Goal: Task Accomplishment & Management: Find specific page/section

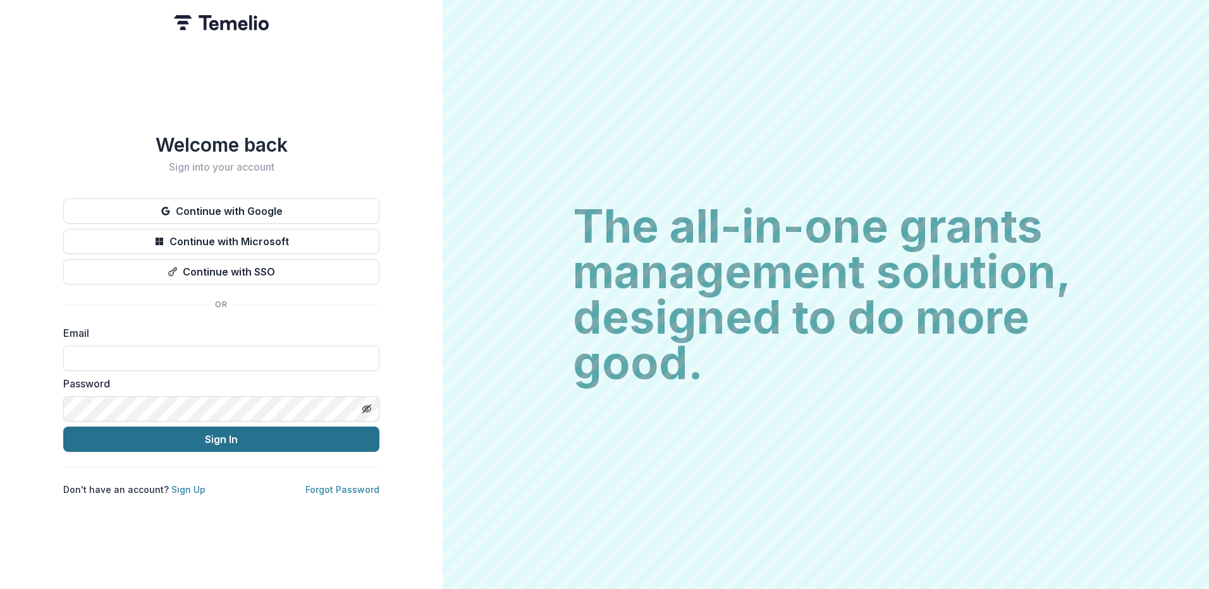
type input "**********"
click at [199, 433] on button "Sign In" at bounding box center [221, 439] width 316 height 25
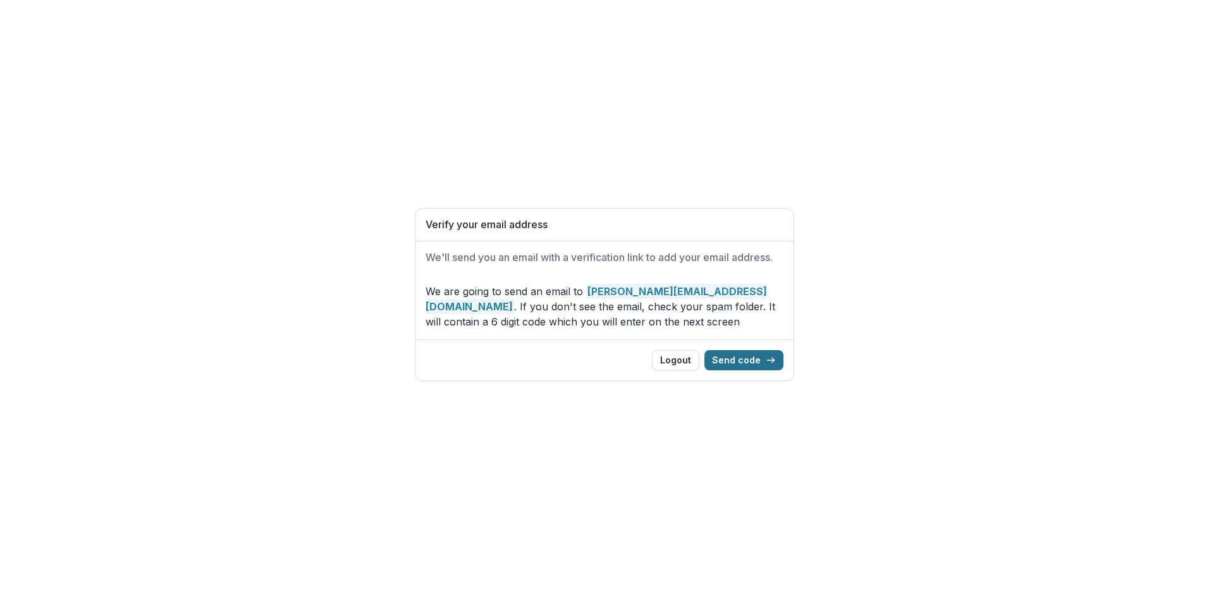
click at [751, 363] on button "Send code" at bounding box center [743, 360] width 79 height 20
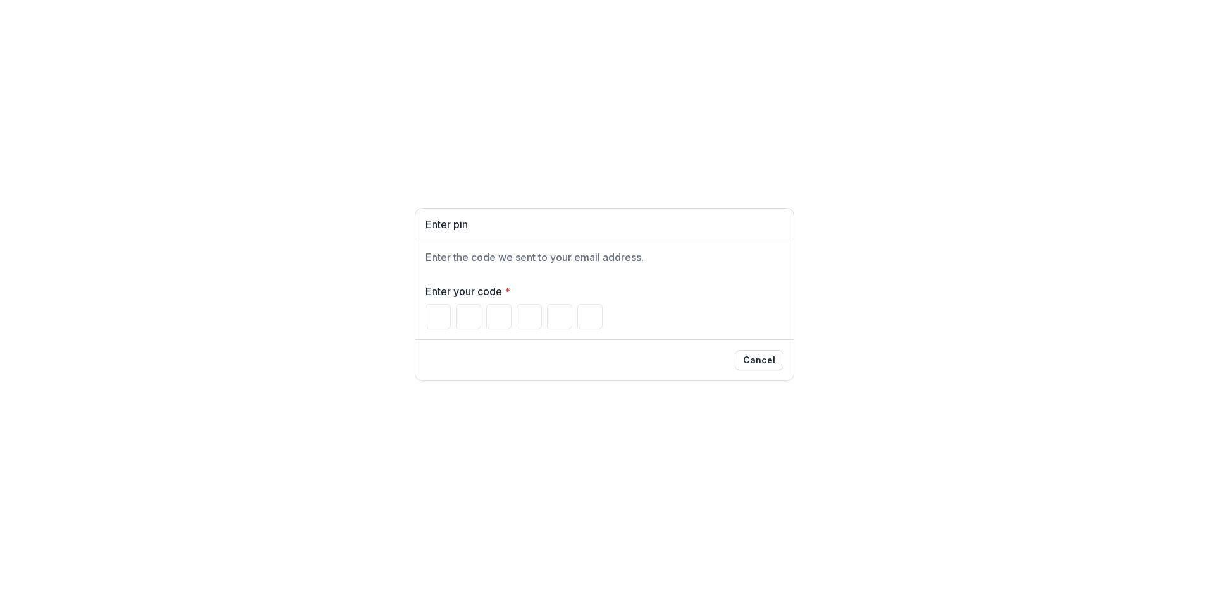
type input "*"
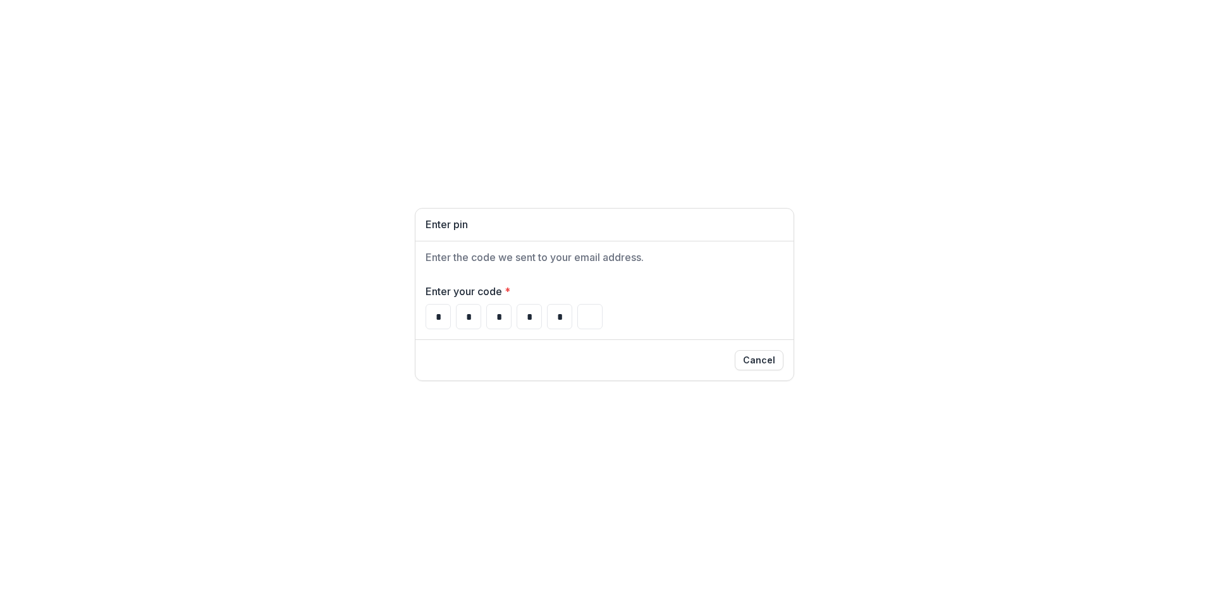
type input "*"
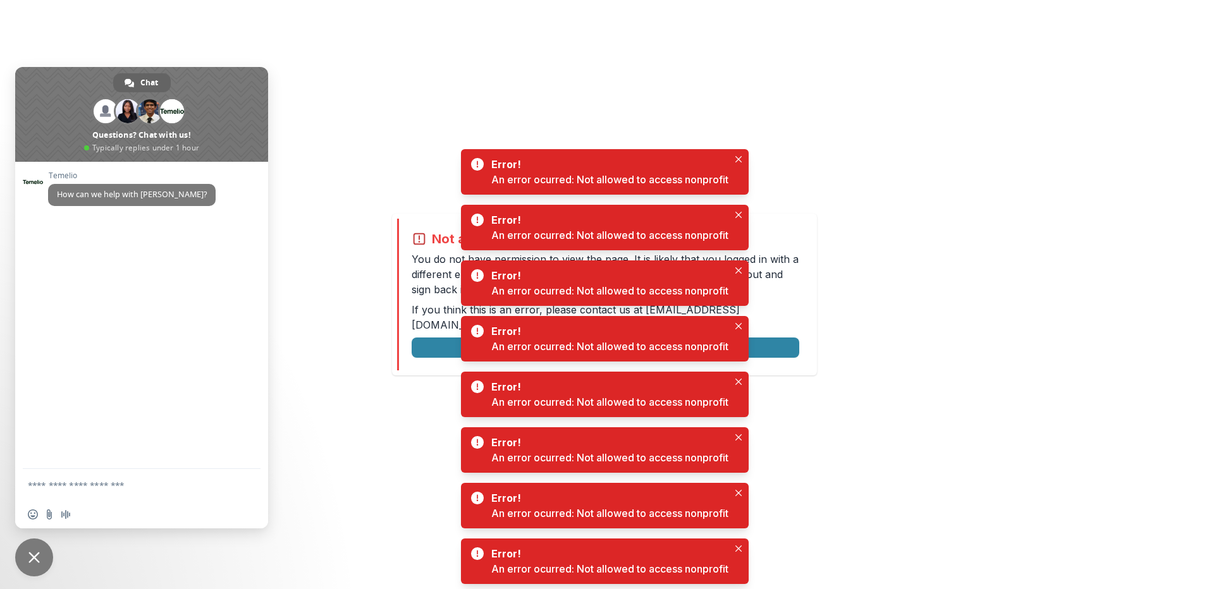
click at [420, 211] on div "Not allowed to view page You do not have permission to view the page. It is lik…" at bounding box center [604, 294] width 1209 height 589
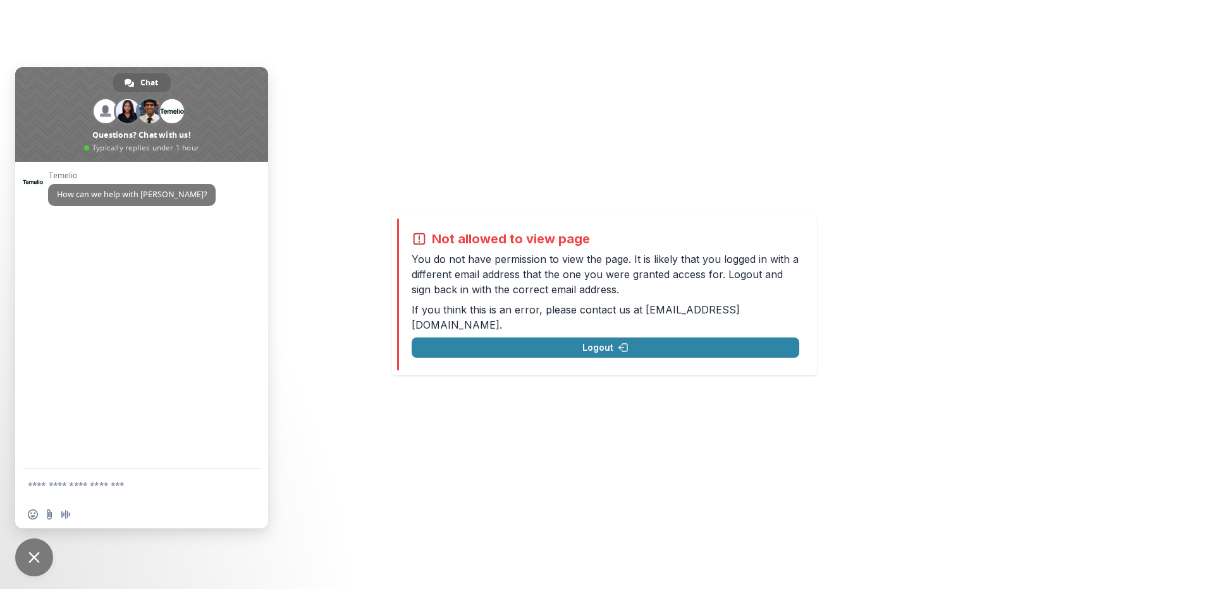
click at [45, 554] on span "Close chat" at bounding box center [34, 558] width 38 height 38
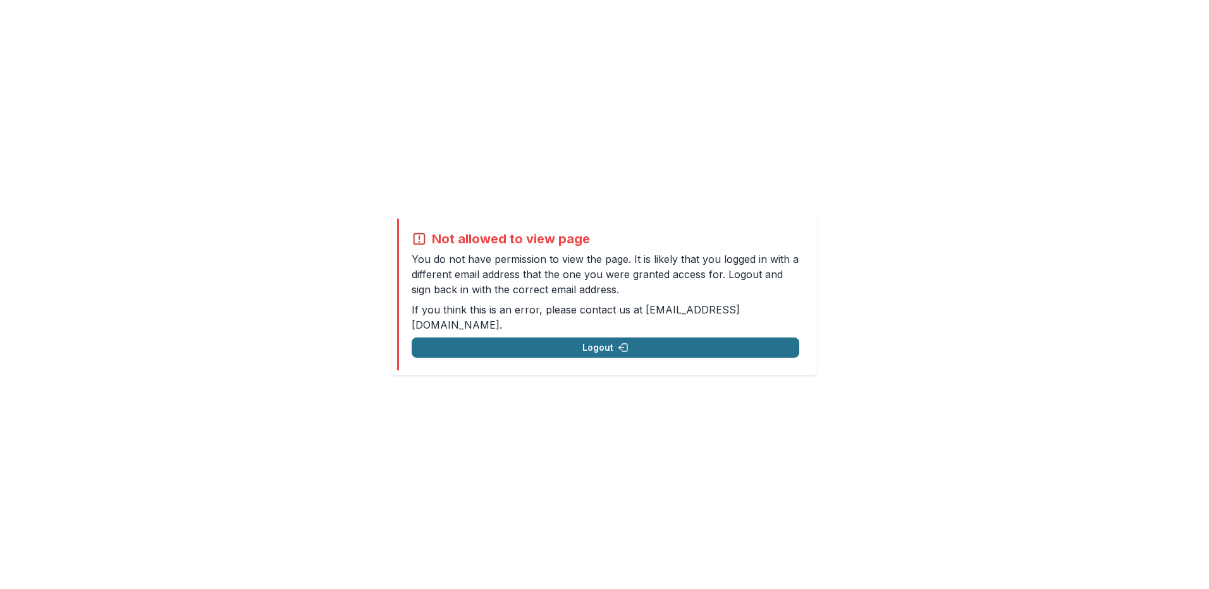
click at [631, 343] on button "Logout" at bounding box center [606, 348] width 388 height 20
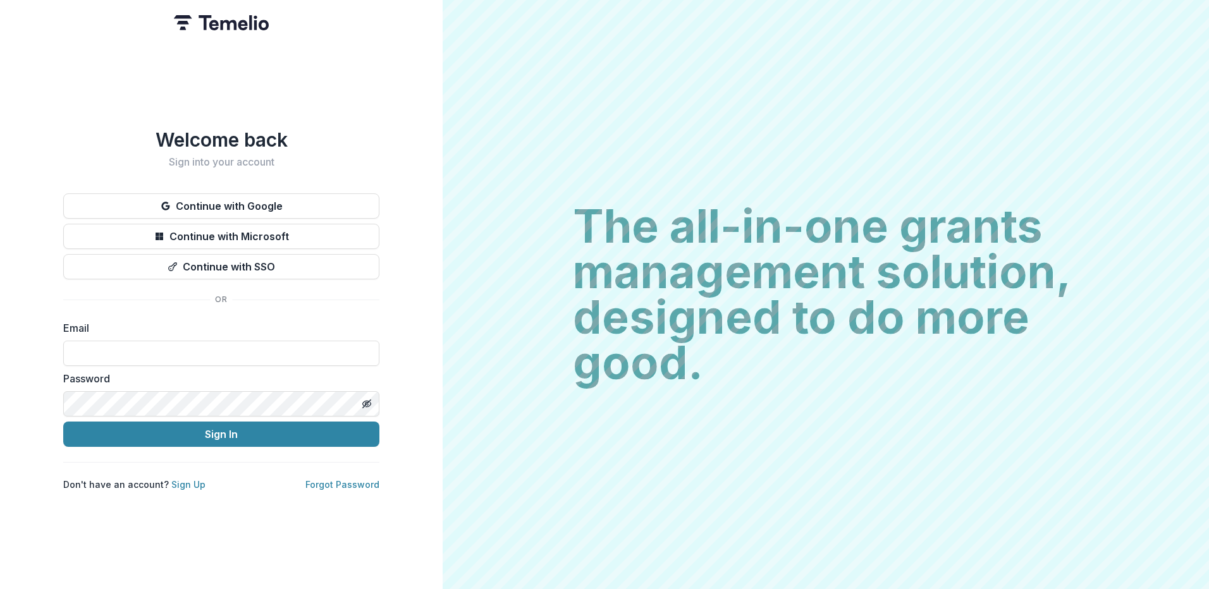
type input "**********"
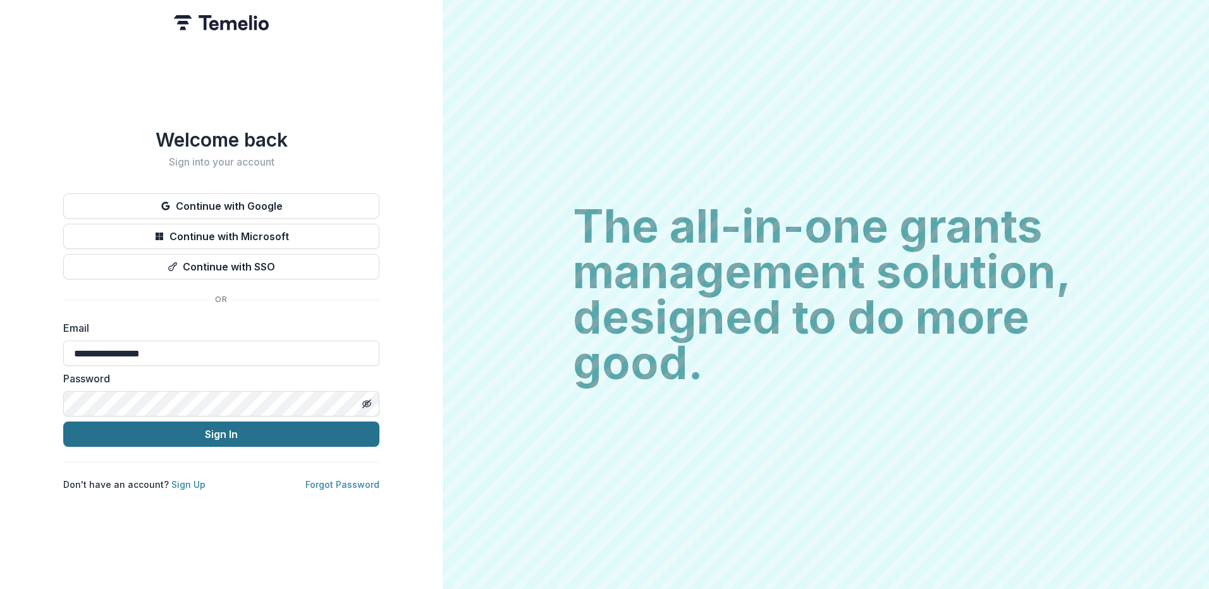
click at [198, 432] on button "Sign In" at bounding box center [221, 434] width 316 height 25
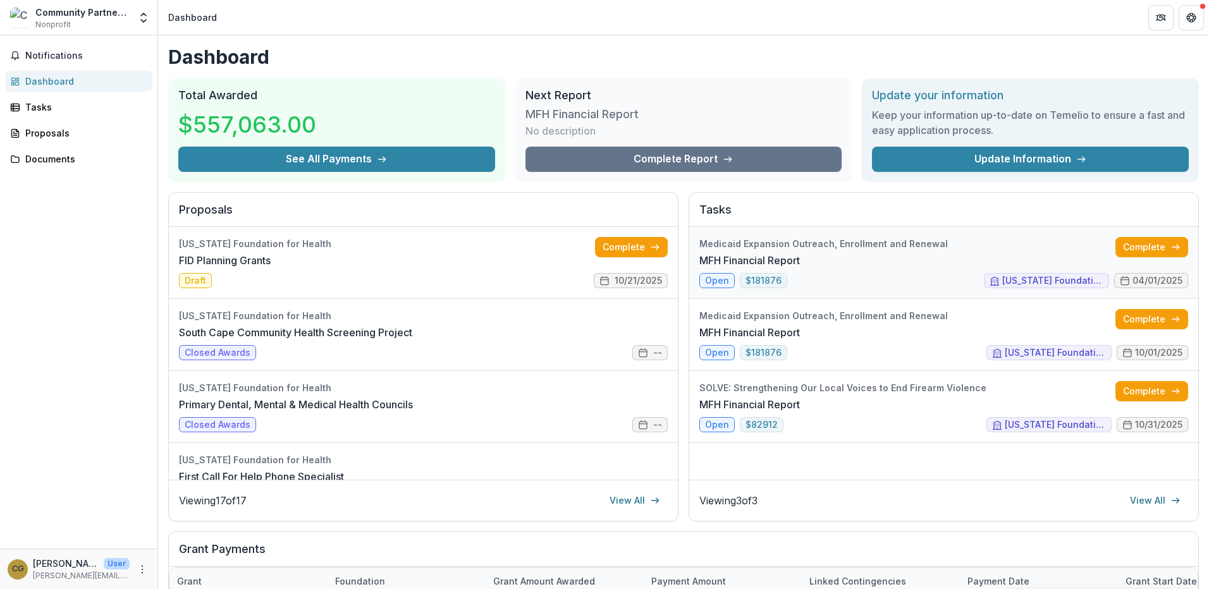
click at [800, 253] on link "MFH Financial Report" at bounding box center [749, 260] width 101 height 15
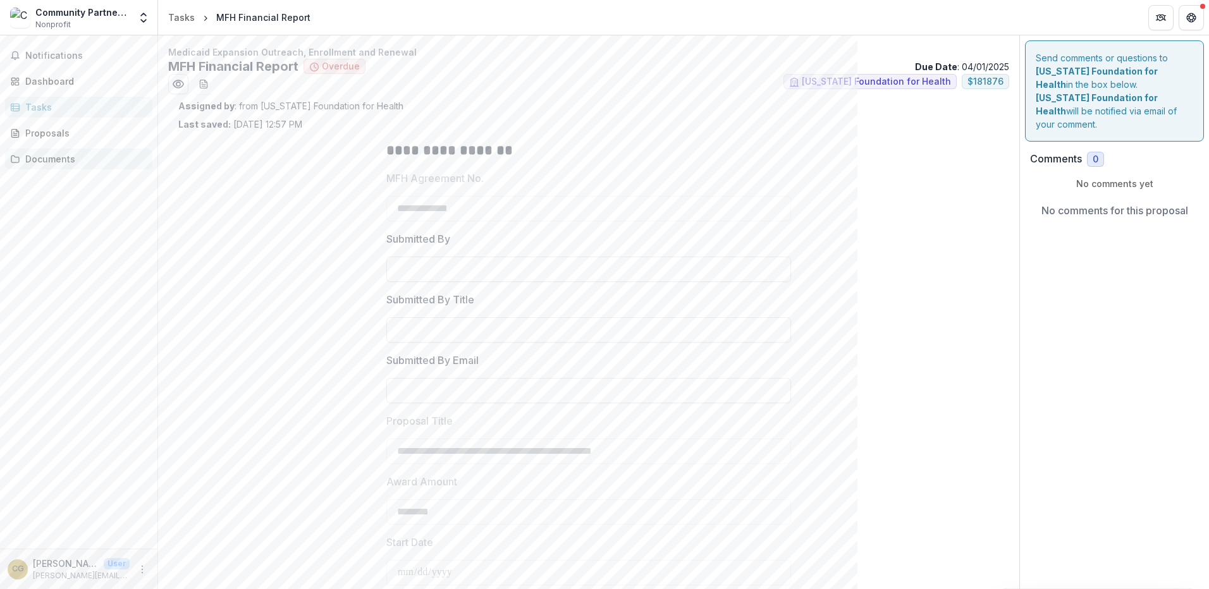
click at [44, 157] on div "Documents" at bounding box center [83, 158] width 117 height 13
